Goal: Task Accomplishment & Management: Use online tool/utility

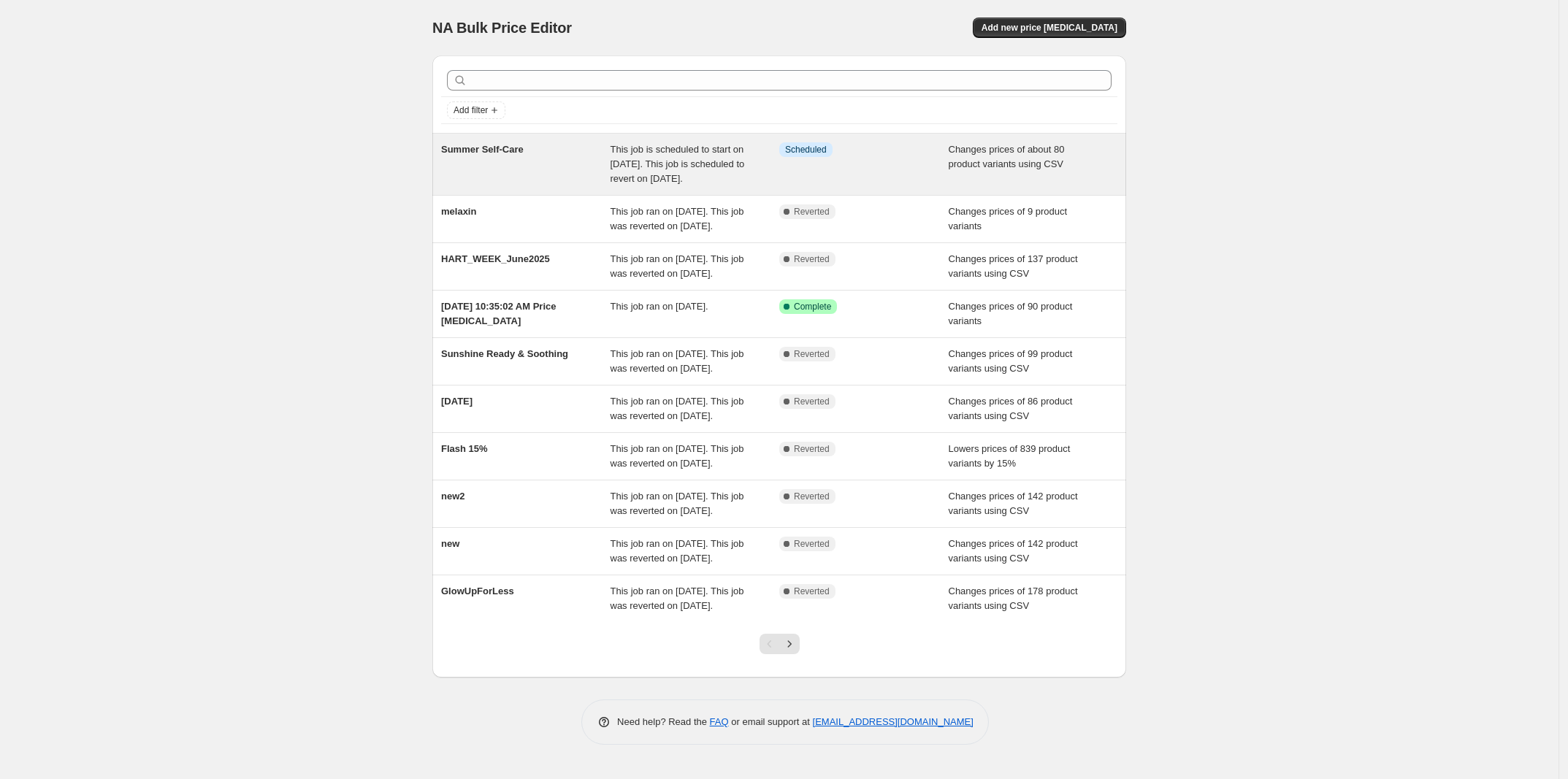
click at [480, 155] on span "Summer Self-Care" at bounding box center [482, 149] width 82 height 11
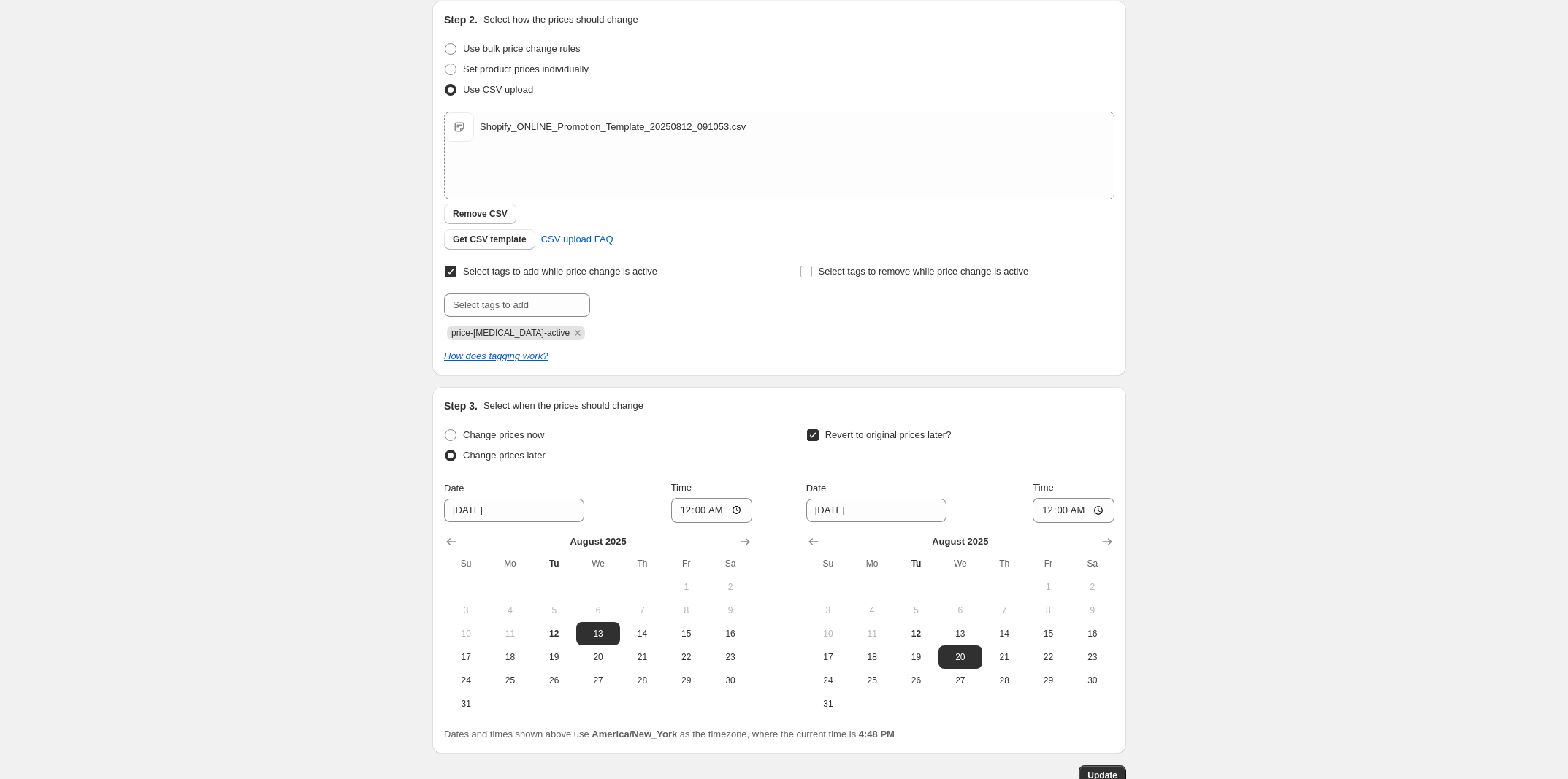
scroll to position [341, 0]
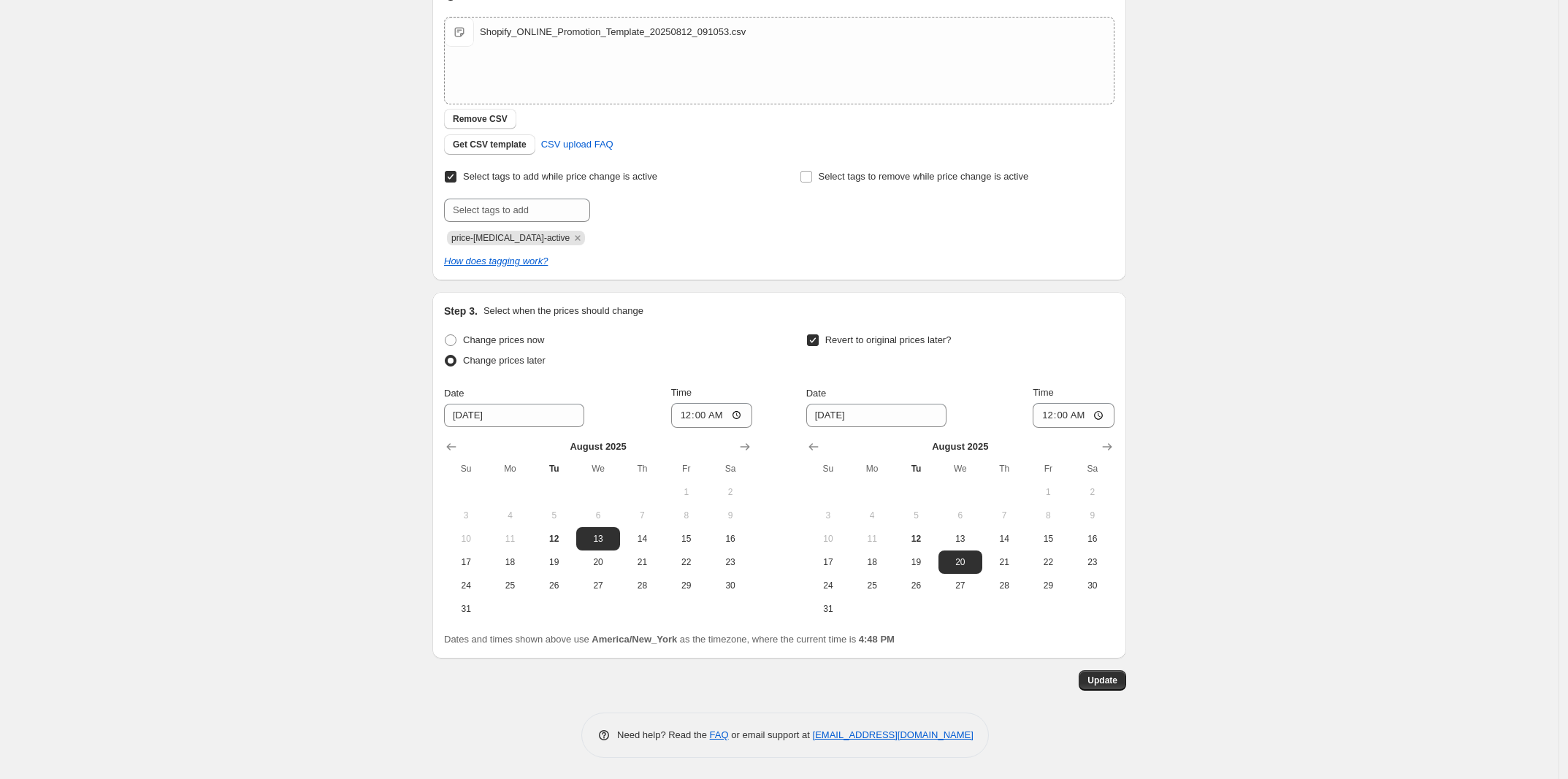
click at [535, 233] on span "price-[MEDICAL_DATA]-active" at bounding box center [511, 238] width 119 height 10
copy span "price-[MEDICAL_DATA]-active"
click at [1287, 343] on div "Summer Self-Care. This page is ready Summer Self-Care Info Scheduled Copy to ne…" at bounding box center [779, 219] width 1559 height 1121
